Goal: Obtain resource: Download file/media

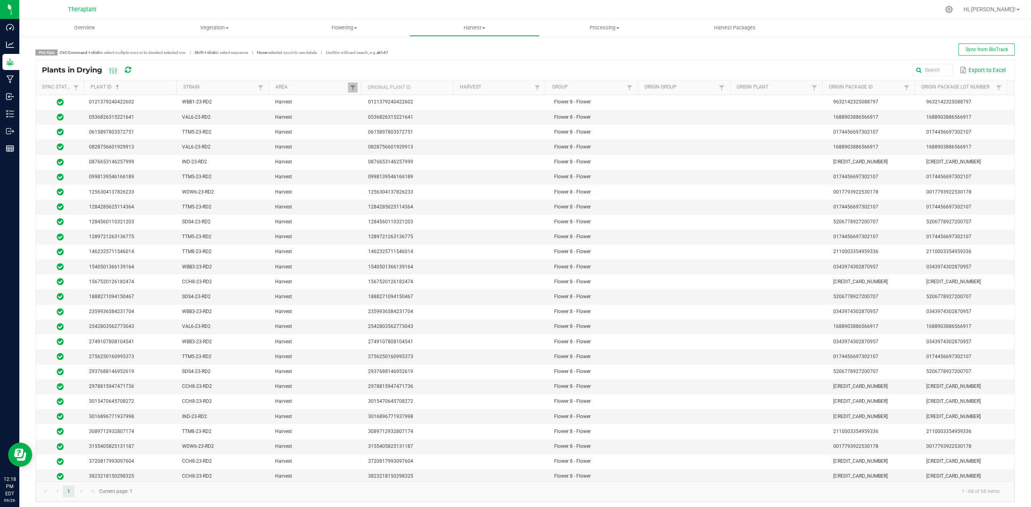
scroll to position [551, 0]
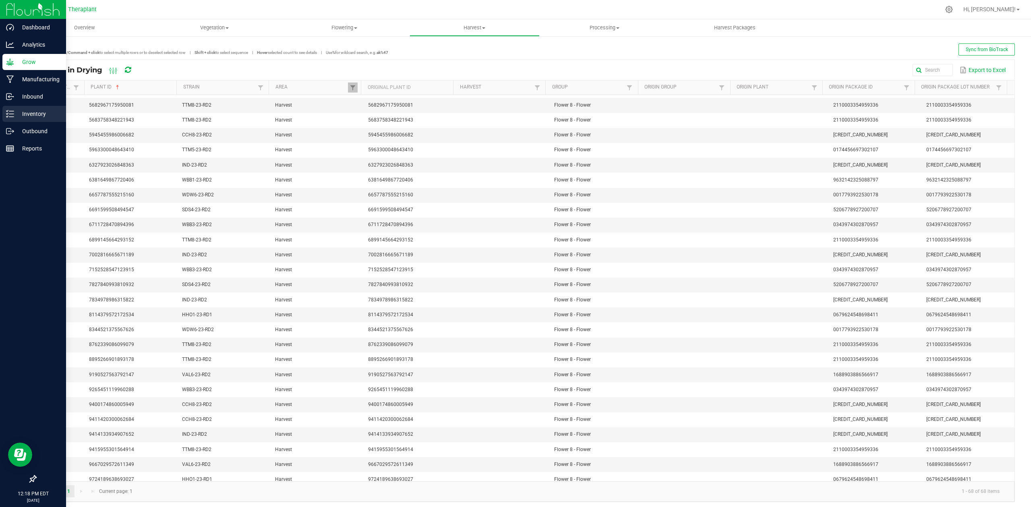
click at [15, 115] on p "Inventory" at bounding box center [38, 114] width 48 height 10
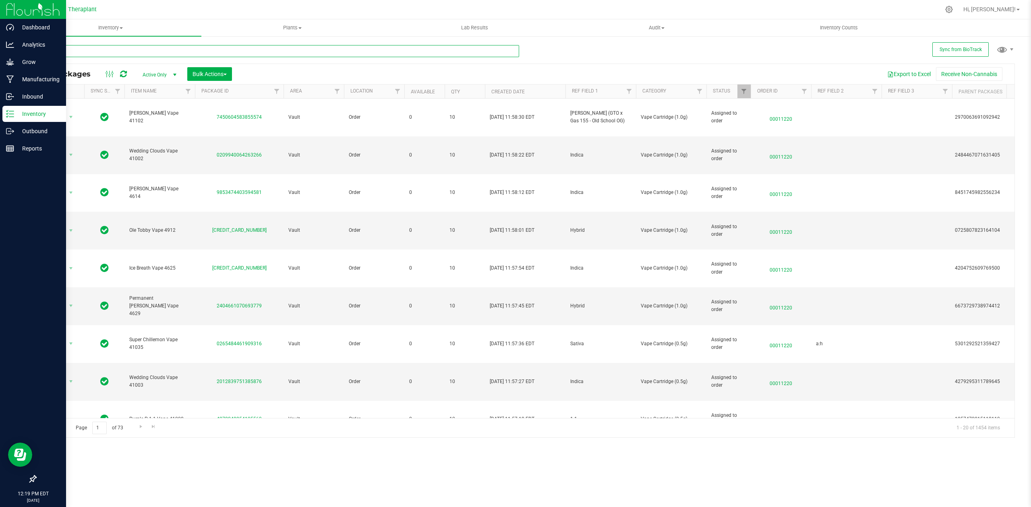
click at [283, 50] on input "text" at bounding box center [277, 51] width 484 height 12
type input "41324"
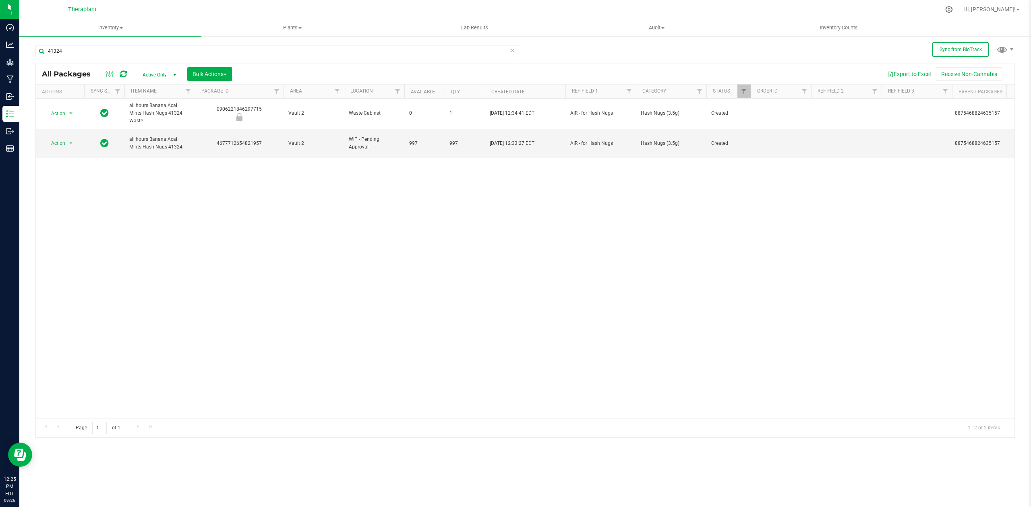
click at [511, 49] on icon at bounding box center [512, 50] width 6 height 10
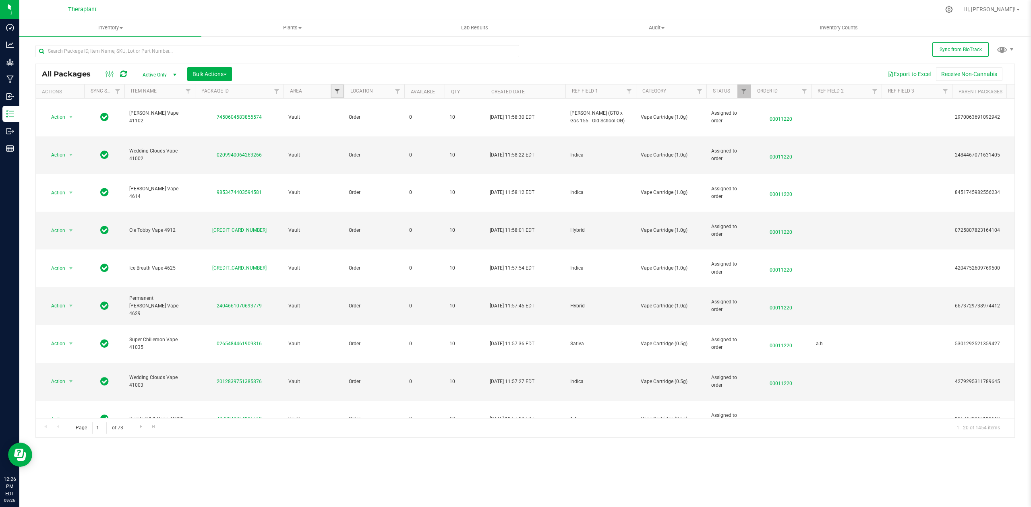
click at [337, 93] on span "Filter" at bounding box center [337, 91] width 6 height 6
click at [345, 173] on label "Vault 2" at bounding box center [351, 173] width 24 height 5
click at [344, 173] on input "Vault 2" at bounding box center [341, 173] width 5 height 5
checkbox input "true"
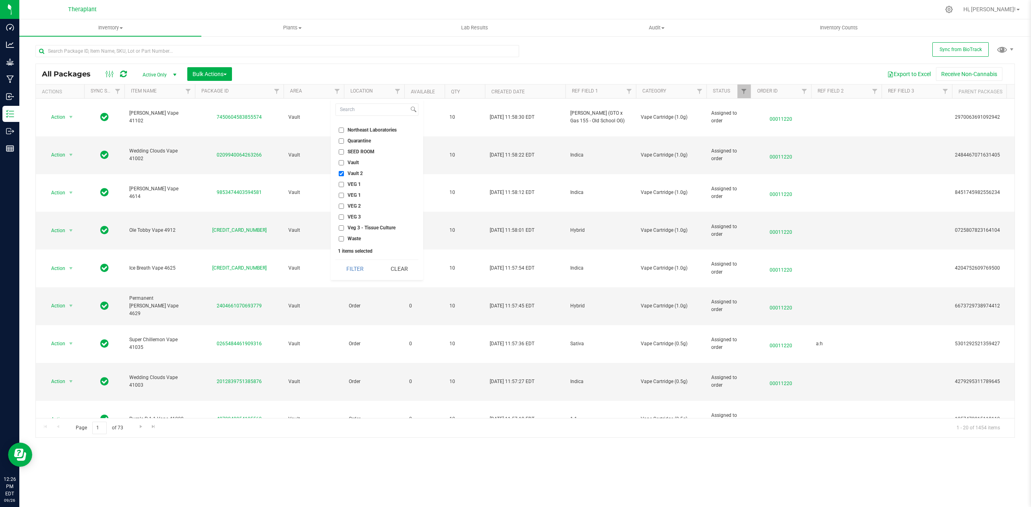
click at [345, 160] on label "Vault" at bounding box center [349, 162] width 20 height 5
click at [344, 160] on input "Vault" at bounding box center [341, 162] width 5 height 5
checkbox input "true"
click at [362, 263] on button "Filter" at bounding box center [354, 269] width 39 height 18
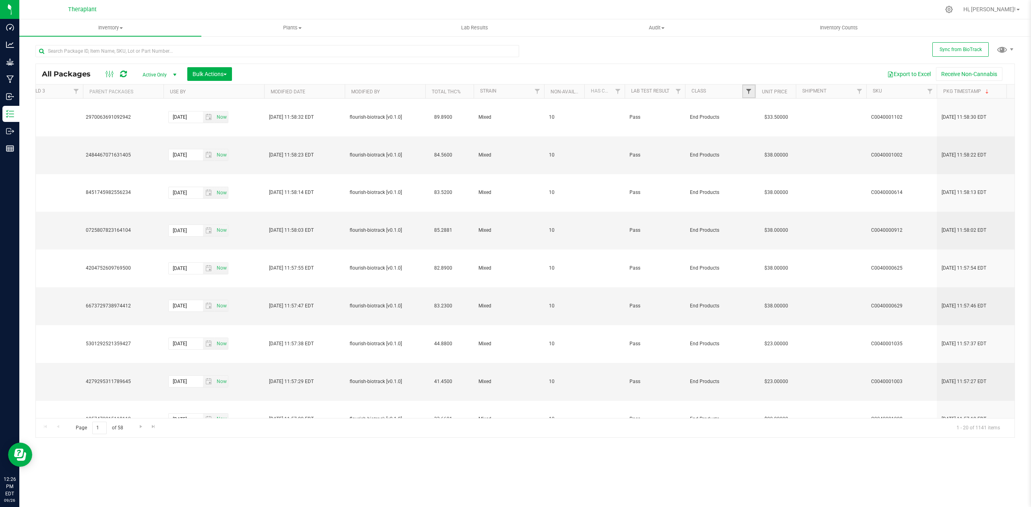
click at [751, 91] on span "Filter" at bounding box center [748, 91] width 6 height 6
click at [759, 146] on span "End Products" at bounding box center [773, 147] width 29 height 5
click at [755, 146] on input "End Products" at bounding box center [752, 147] width 5 height 5
checkbox input "true"
click at [762, 240] on button "Filter" at bounding box center [766, 233] width 39 height 18
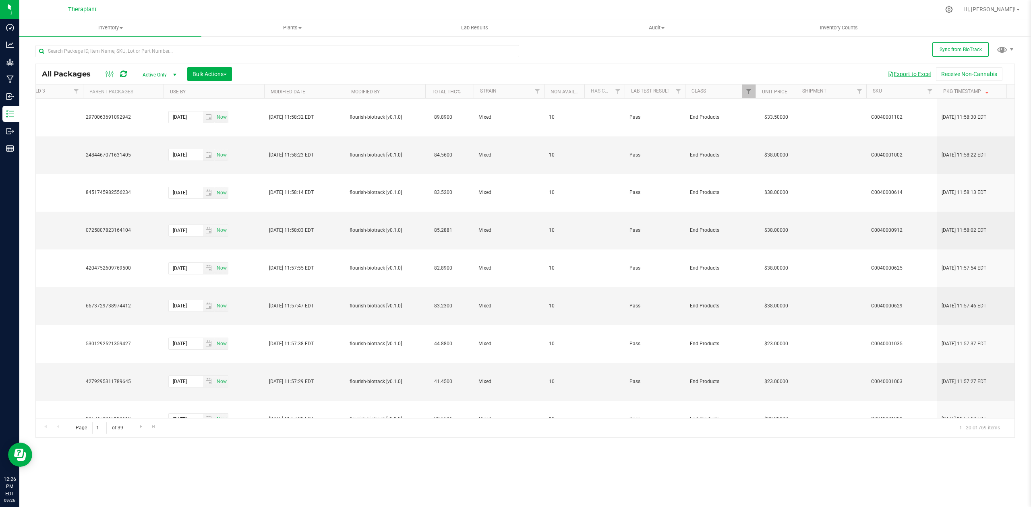
click at [907, 76] on button "Export to Excel" at bounding box center [909, 74] width 54 height 14
